Goal: Information Seeking & Learning: Learn about a topic

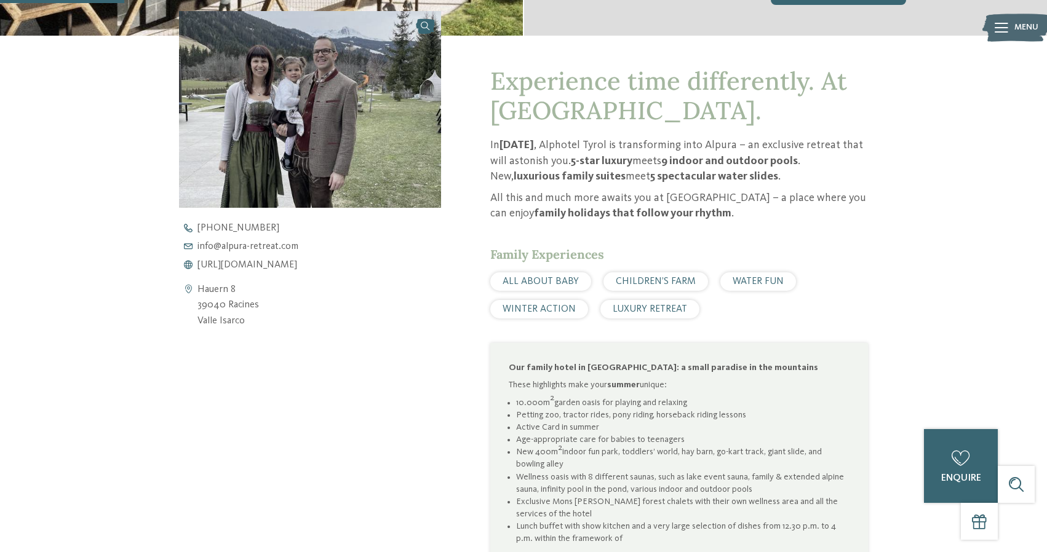
scroll to position [460, 0]
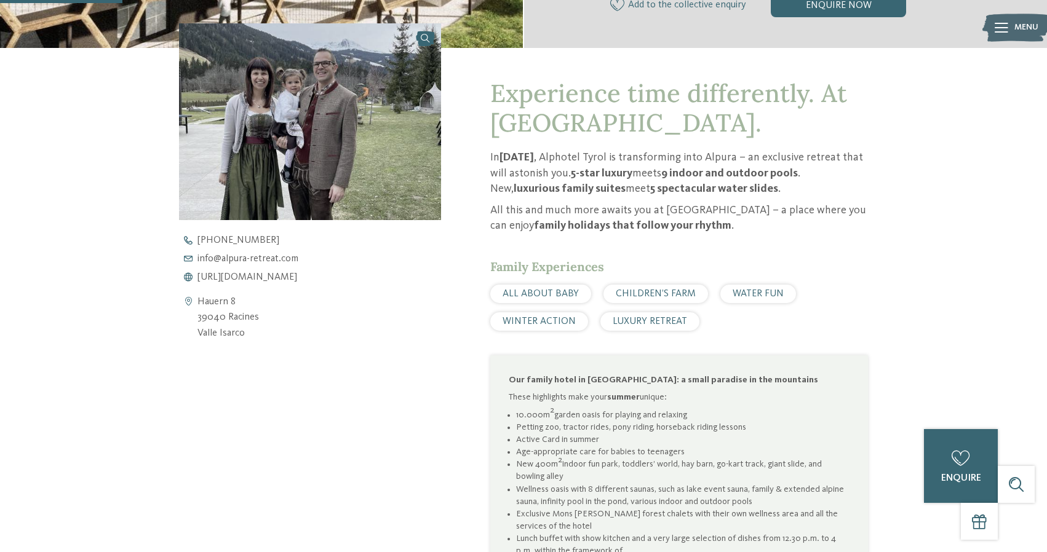
click at [529, 295] on span "ALL ABOUT BABY" at bounding box center [541, 294] width 76 height 10
click at [629, 292] on span "CHILDREN’S FARM" at bounding box center [656, 294] width 80 height 10
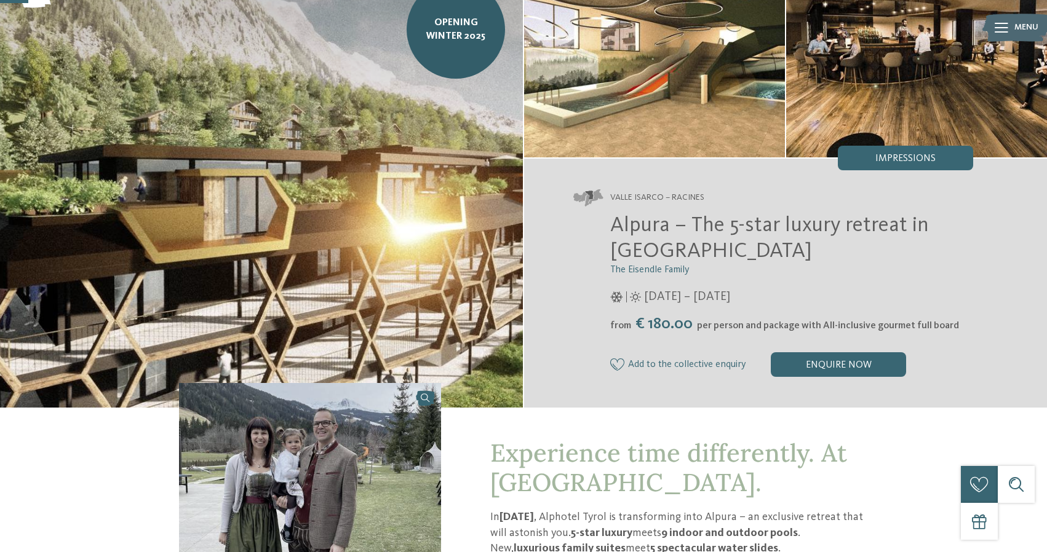
scroll to position [91, 0]
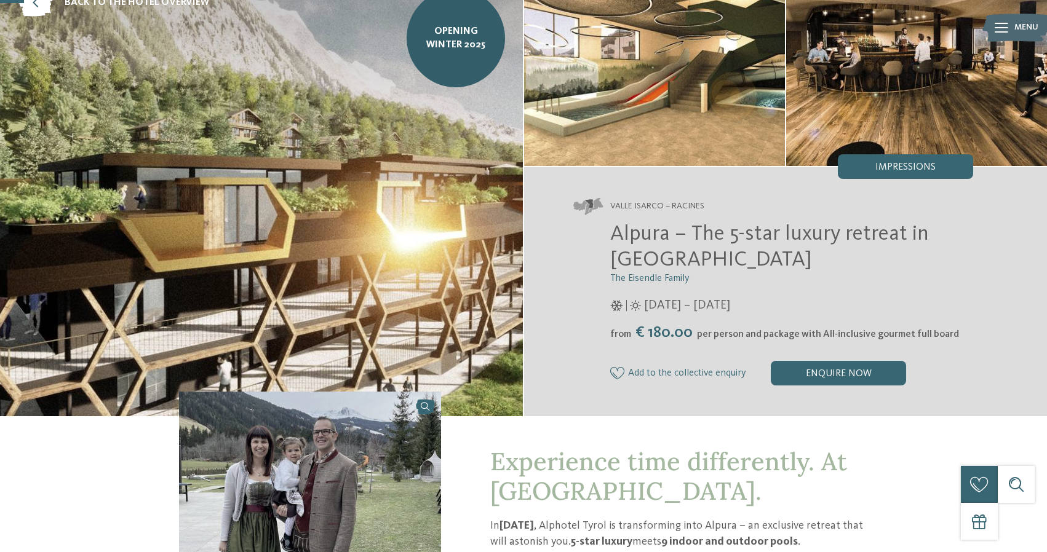
click at [346, 292] on img at bounding box center [261, 193] width 523 height 446
click at [712, 60] on img at bounding box center [654, 68] width 261 height 196
click at [833, 103] on img at bounding box center [916, 68] width 261 height 196
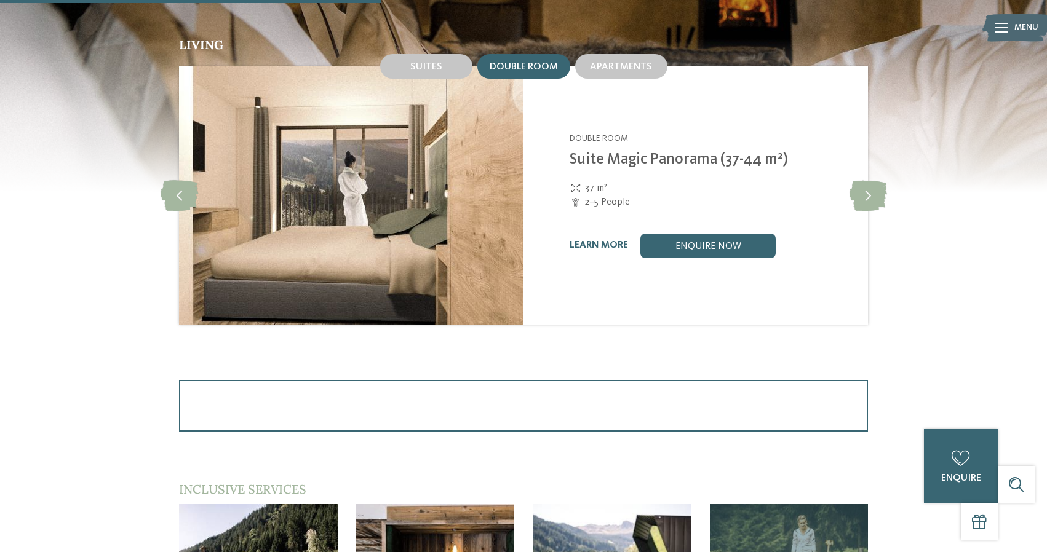
scroll to position [1417, 0]
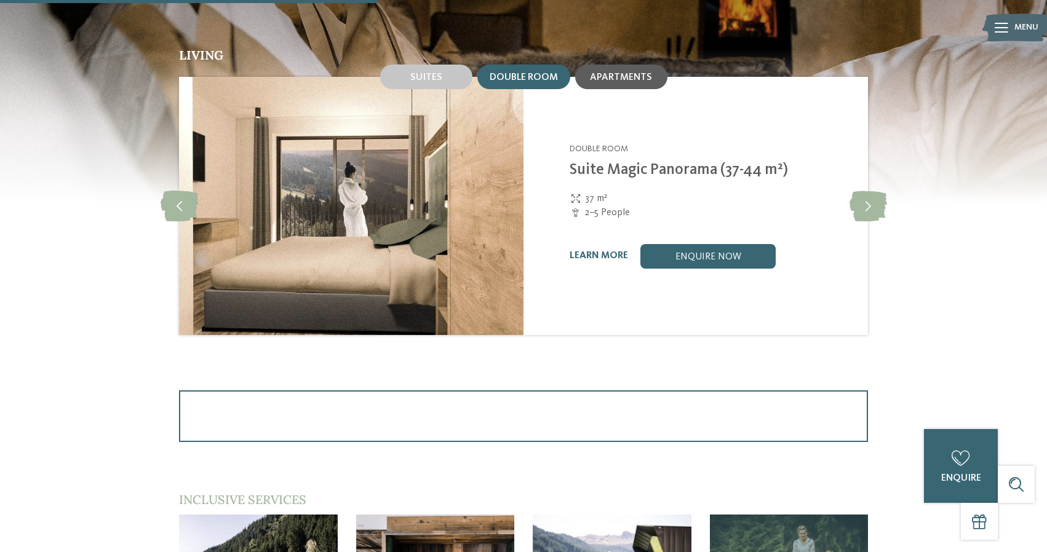
click at [647, 76] on span "Apartments" at bounding box center [621, 78] width 62 height 10
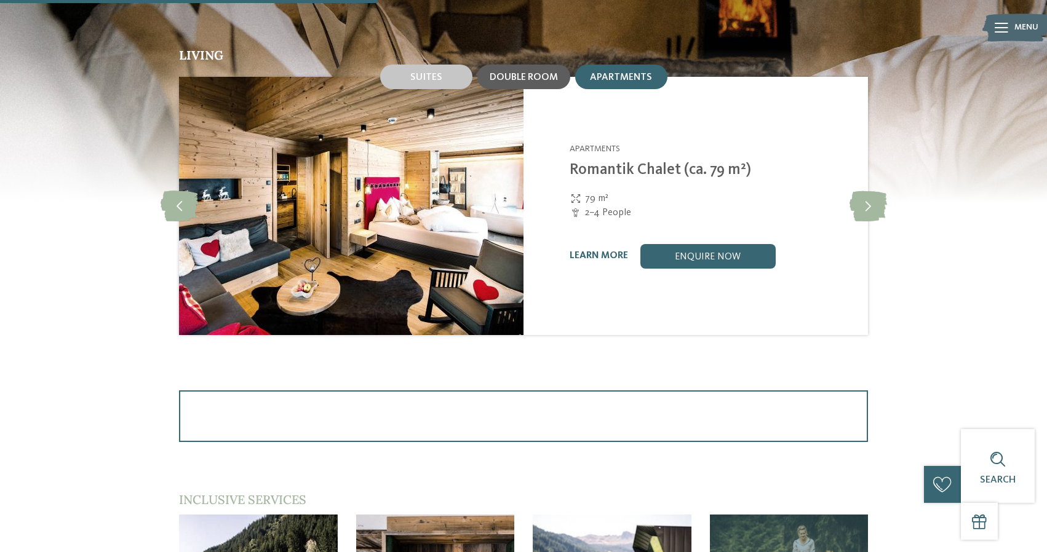
click at [513, 73] on span "Double room" at bounding box center [524, 78] width 68 height 10
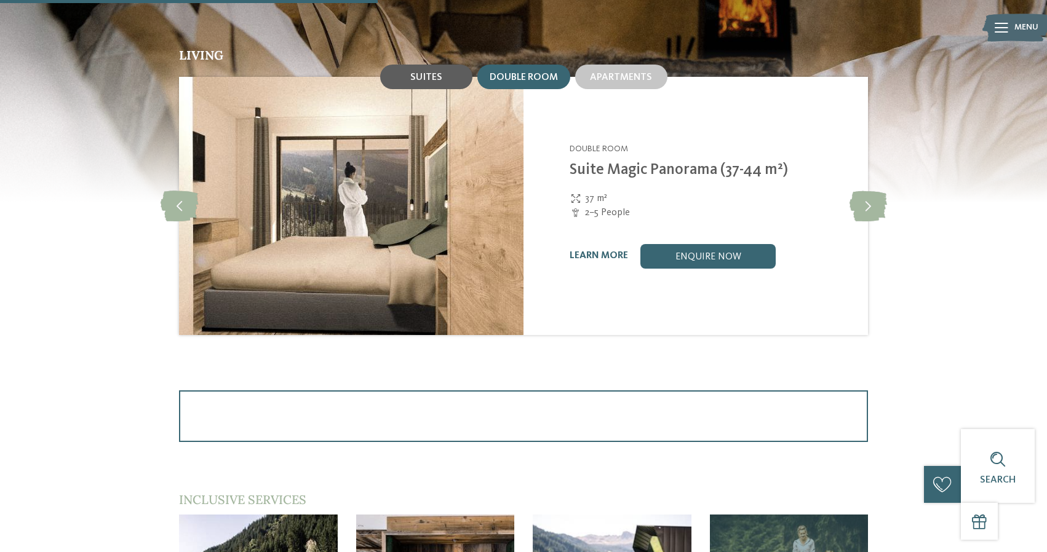
click at [437, 74] on span "Suites" at bounding box center [426, 78] width 32 height 10
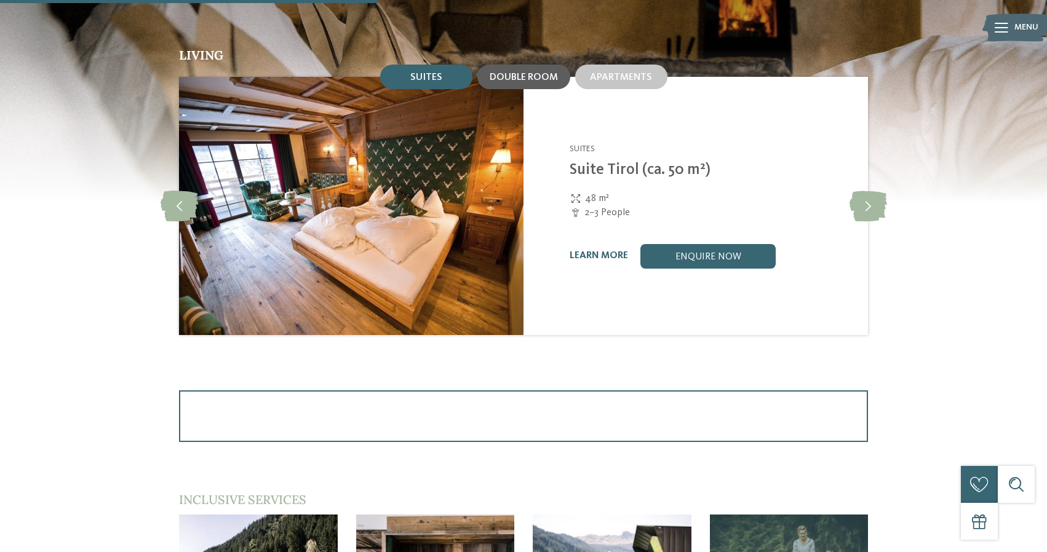
click at [516, 73] on span "Double room" at bounding box center [524, 78] width 68 height 10
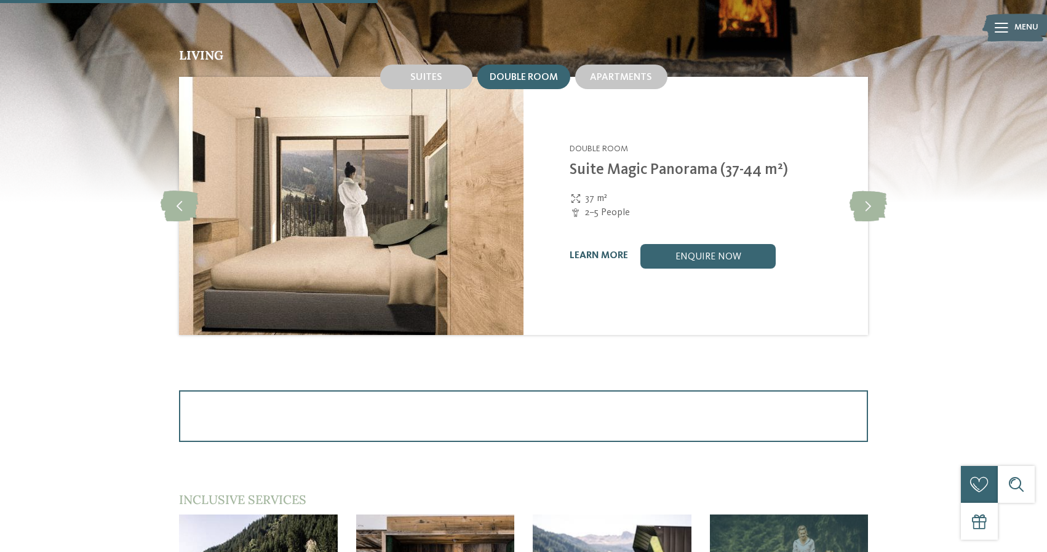
click at [594, 251] on link "learn more" at bounding box center [599, 256] width 58 height 10
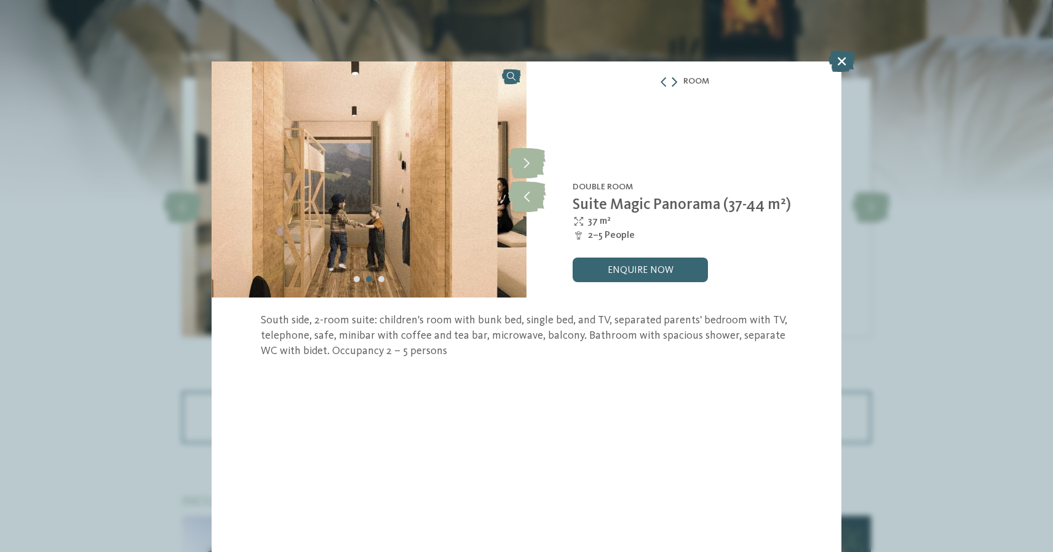
click at [675, 83] on icon at bounding box center [675, 82] width 6 height 10
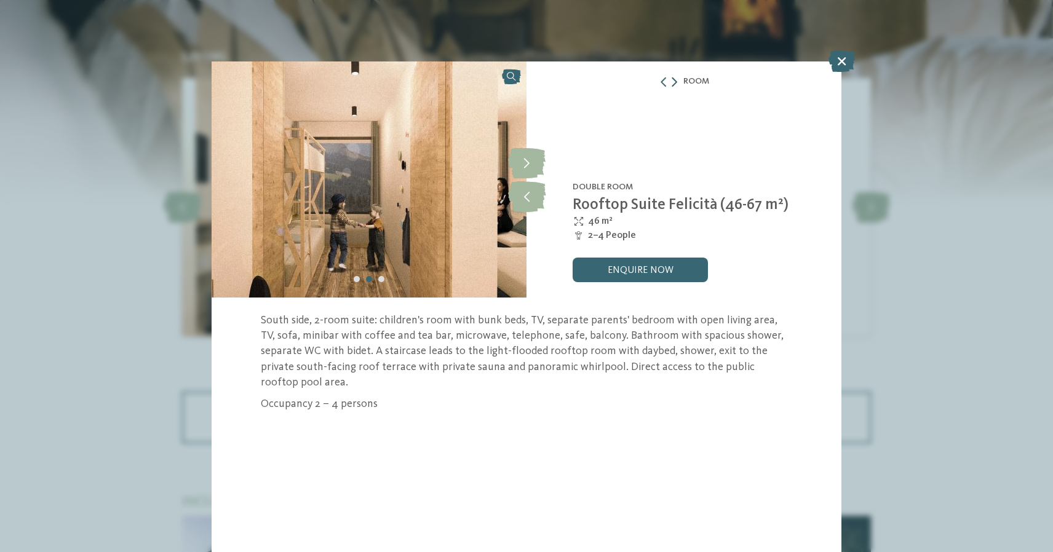
click at [675, 83] on icon at bounding box center [675, 82] width 6 height 10
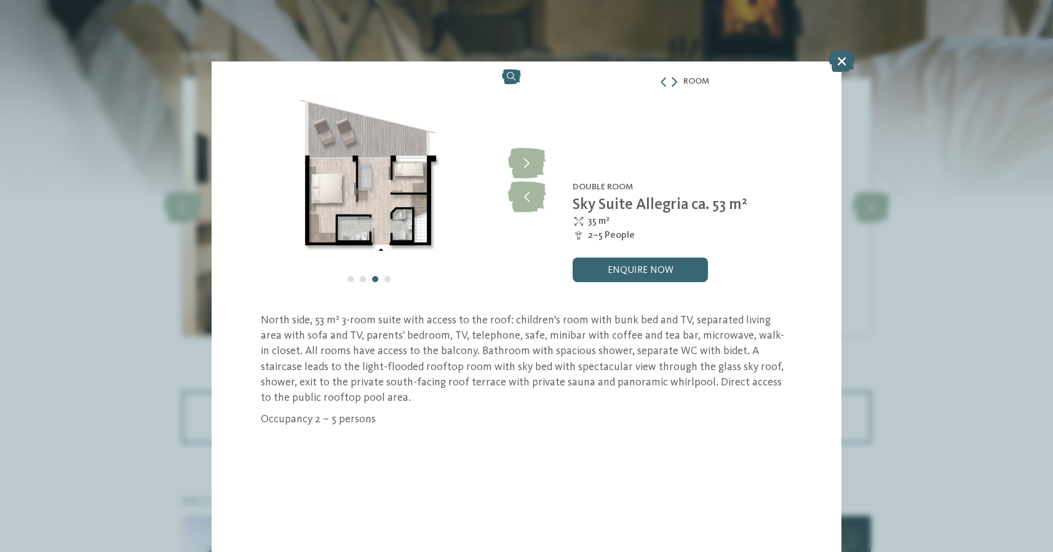
click at [675, 83] on icon at bounding box center [675, 82] width 6 height 10
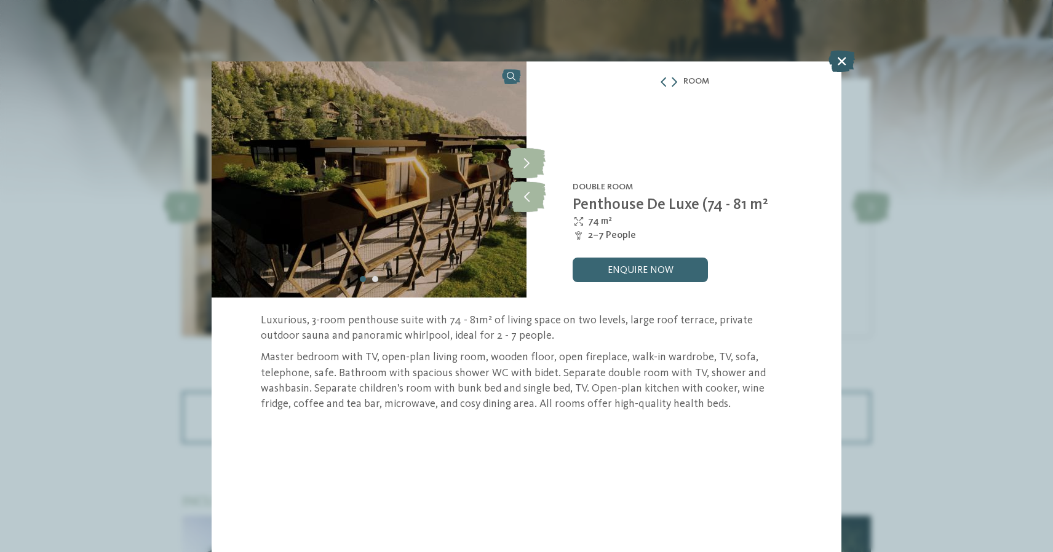
click at [833, 60] on icon at bounding box center [842, 61] width 26 height 22
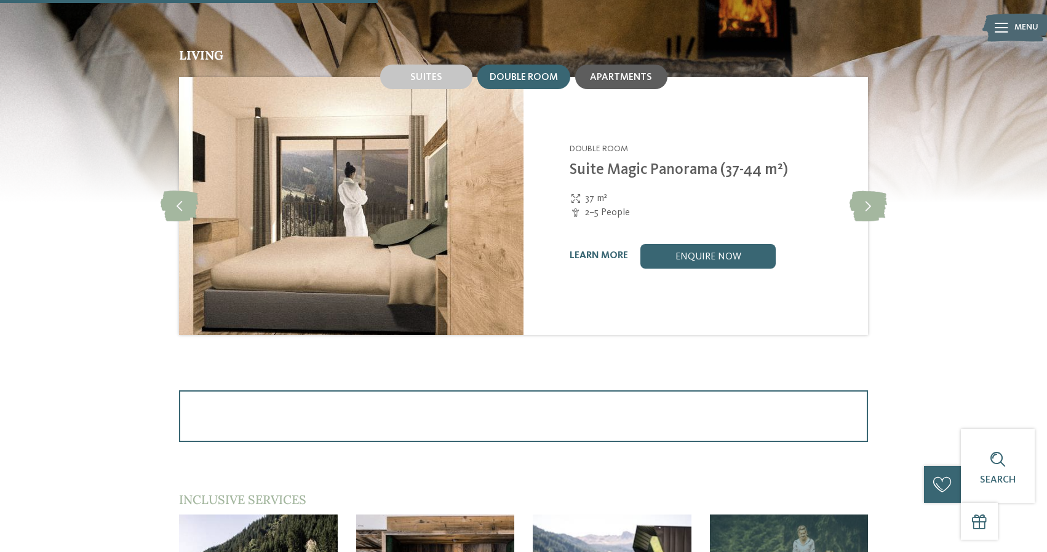
click at [622, 74] on span "Apartments" at bounding box center [621, 78] width 62 height 10
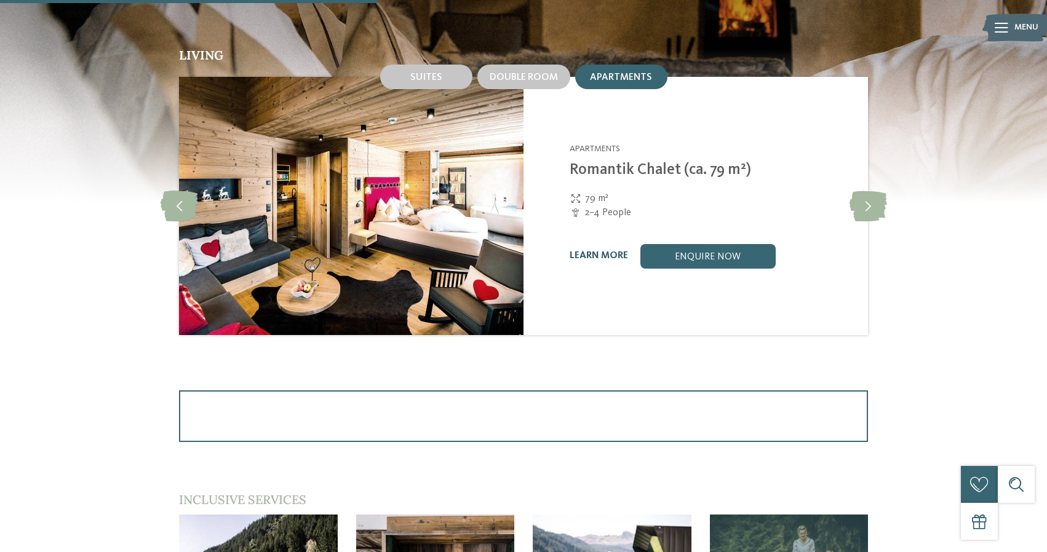
click at [596, 253] on link "learn more" at bounding box center [599, 256] width 58 height 10
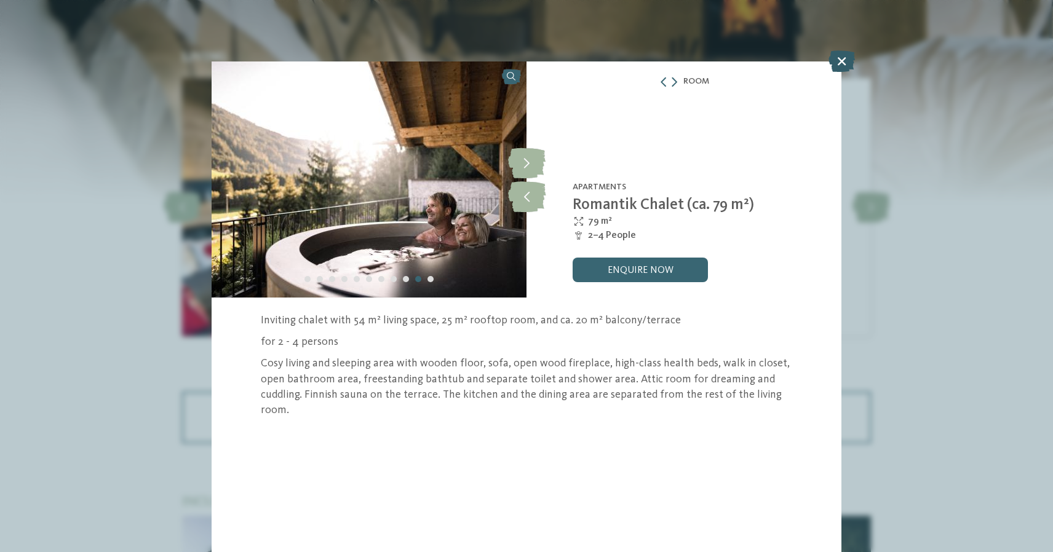
click at [833, 62] on icon at bounding box center [842, 61] width 26 height 22
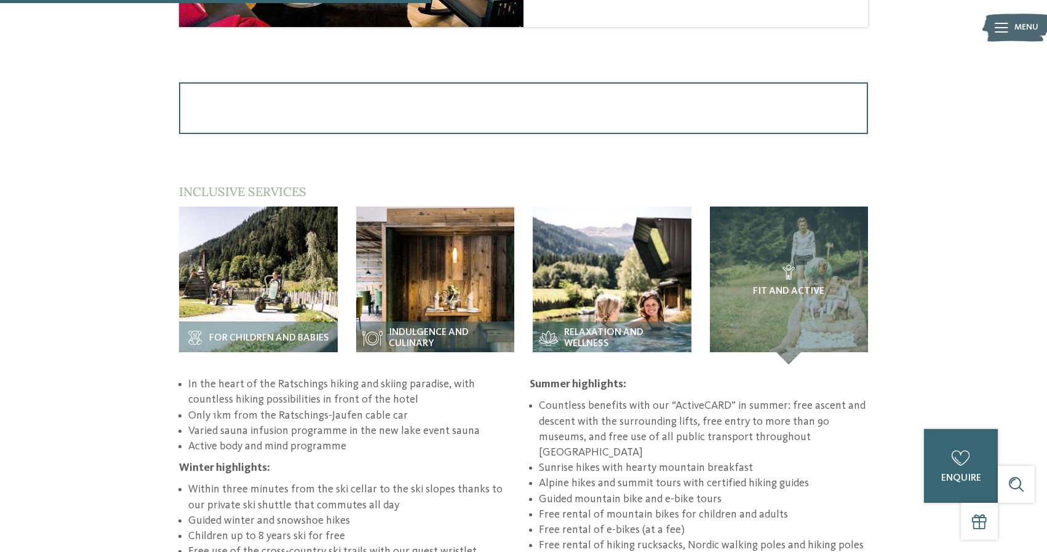
scroll to position [1790, 0]
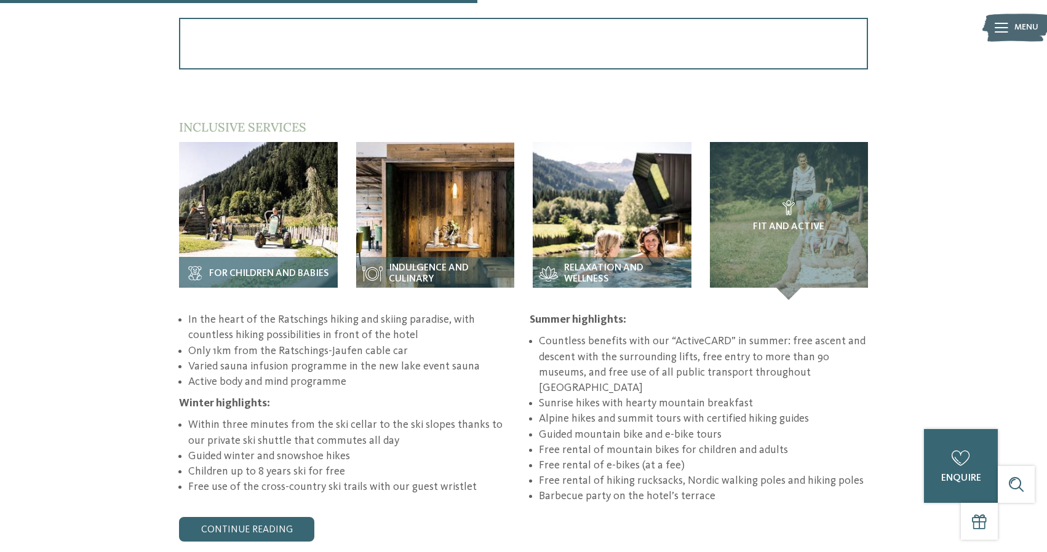
click at [263, 212] on img at bounding box center [258, 221] width 159 height 159
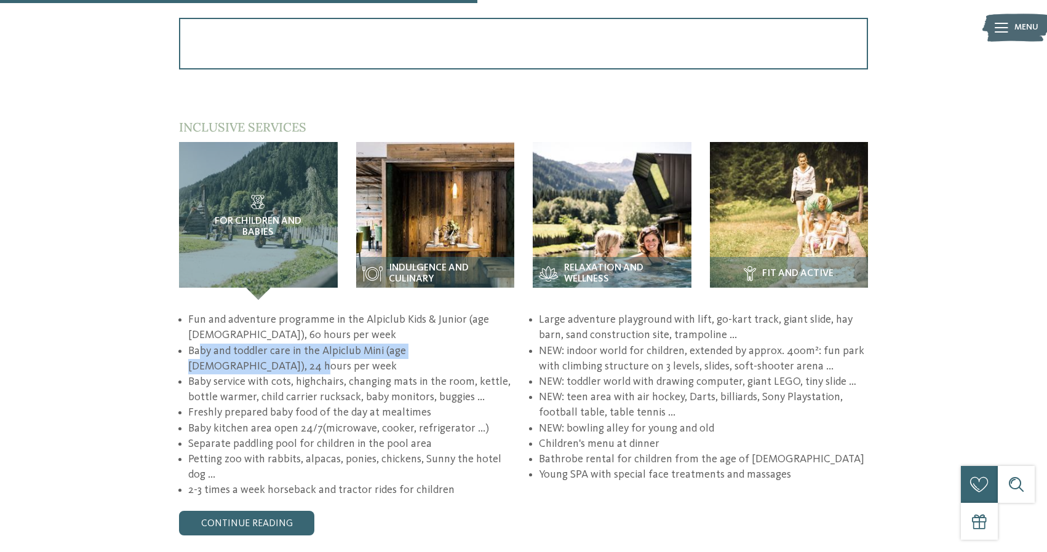
drag, startPoint x: 201, startPoint y: 351, endPoint x: 431, endPoint y: 355, distance: 230.8
click at [431, 355] on li "Baby and toddler care in the Alpiclub Mini (age [DEMOGRAPHIC_DATA]), 24 hours p…" at bounding box center [352, 359] width 329 height 31
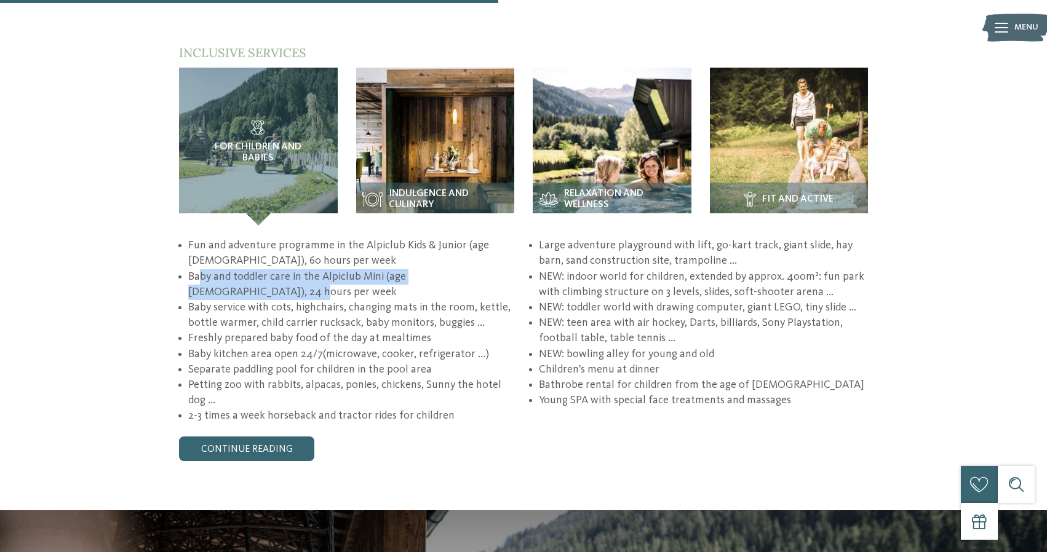
scroll to position [1875, 0]
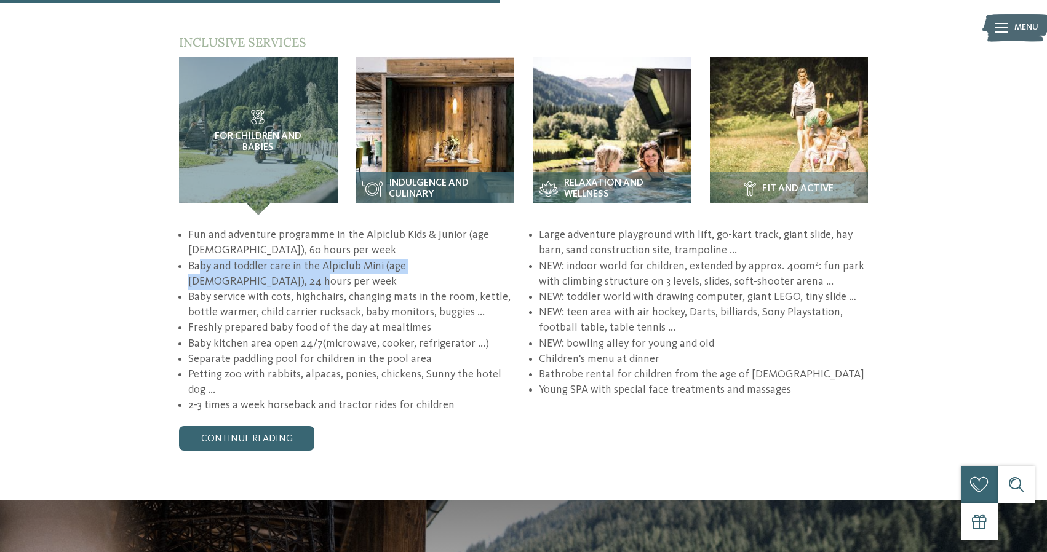
click at [439, 133] on img at bounding box center [435, 136] width 159 height 159
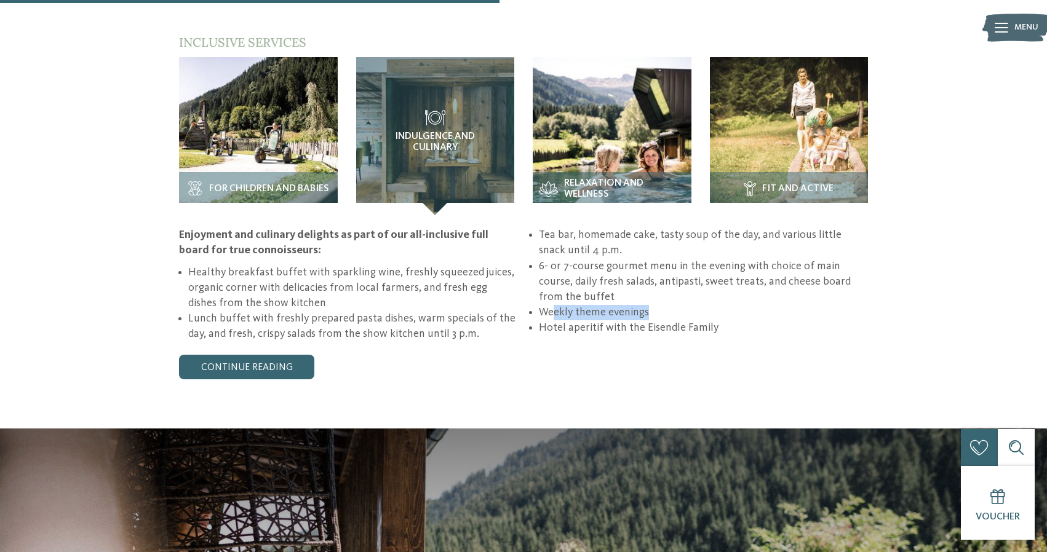
drag, startPoint x: 553, startPoint y: 312, endPoint x: 654, endPoint y: 316, distance: 101.0
click at [658, 316] on ul "Healthy breakfast buffet with sparkling wine, freshly squeezed juices, organic …" at bounding box center [523, 285] width 689 height 114
click at [618, 348] on div "Enjoyment and culinary delights as part of our all-inclusive full board for tru…" at bounding box center [523, 303] width 689 height 151
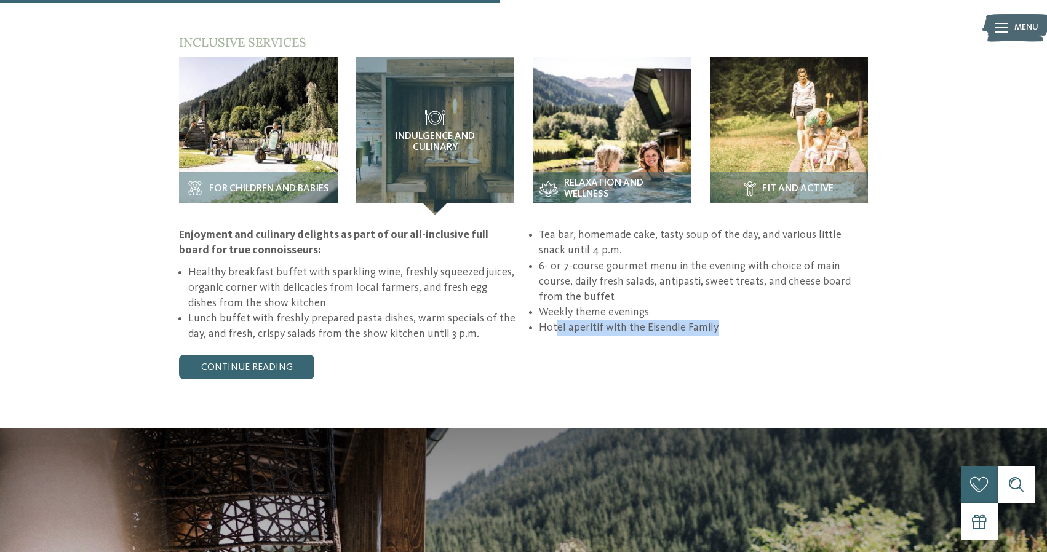
drag, startPoint x: 556, startPoint y: 327, endPoint x: 704, endPoint y: 337, distance: 148.0
click at [704, 337] on div "Enjoyment and culinary delights as part of our all-inclusive full board for tru…" at bounding box center [523, 285] width 689 height 114
click at [287, 371] on link "continue reading" at bounding box center [246, 367] width 135 height 25
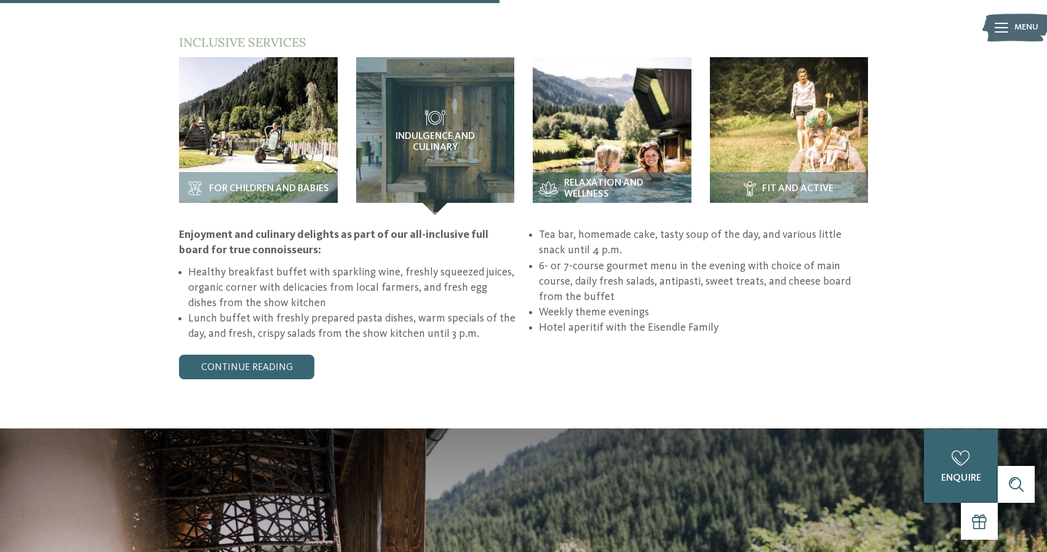
click at [730, 1] on div at bounding box center [523, 1] width 1047 height 3
